Goal: Information Seeking & Learning: Learn about a topic

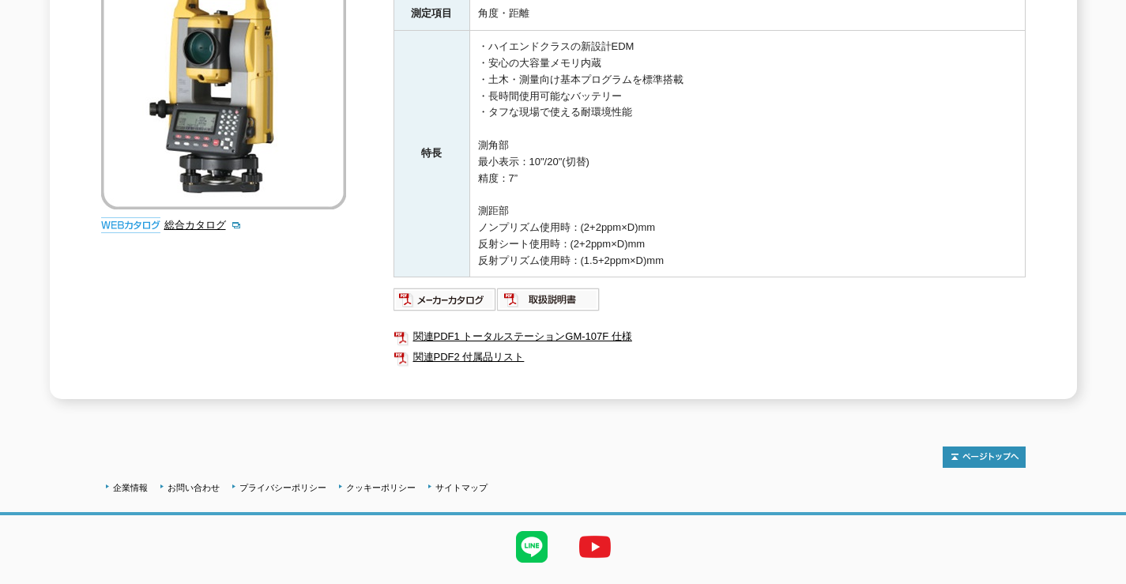
scroll to position [360, 0]
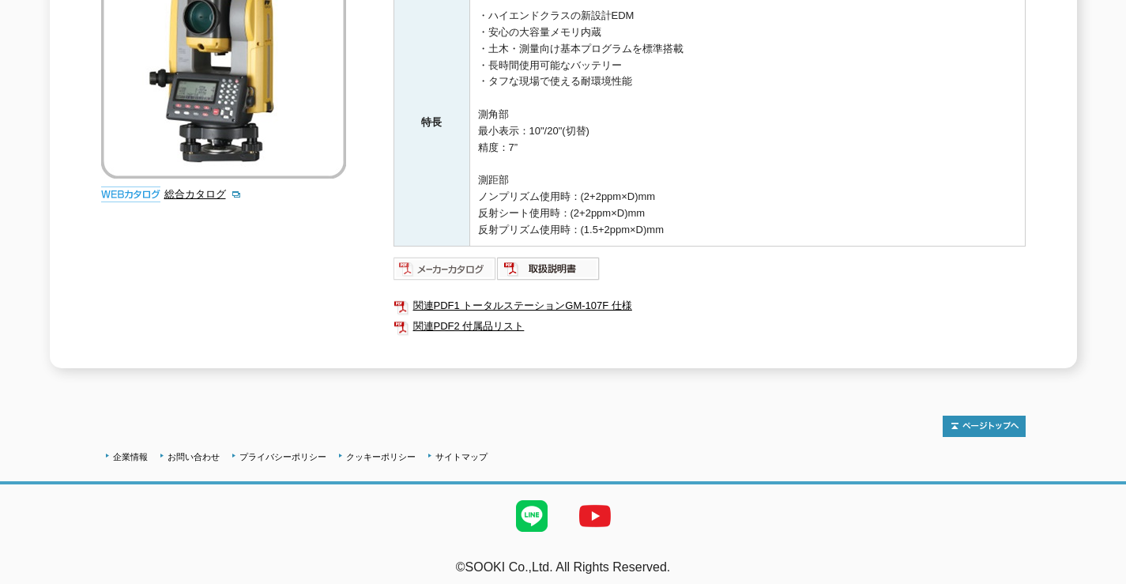
click at [478, 256] on img at bounding box center [446, 268] width 104 height 25
